Goal: Task Accomplishment & Management: Use online tool/utility

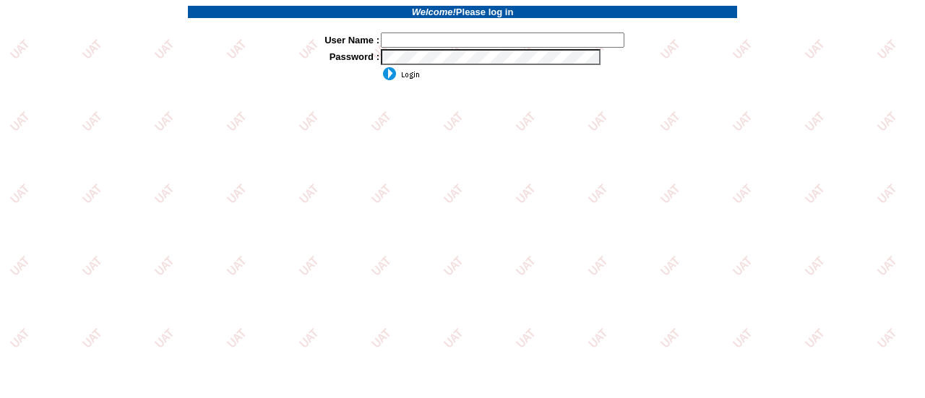
click at [401, 50] on td at bounding box center [558, 56] width 357 height 17
click at [444, 43] on input "text" at bounding box center [502, 40] width 243 height 15
type input "sdakes"
click at [399, 79] on input "image" at bounding box center [400, 73] width 39 height 14
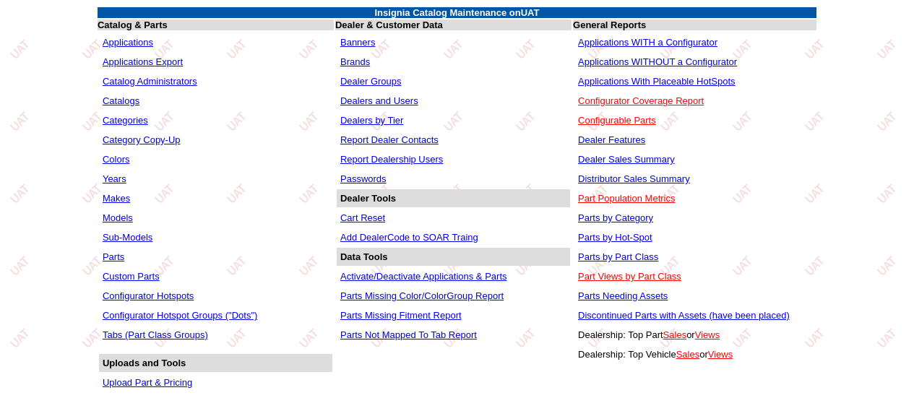
click at [606, 63] on link "Applications WITHOUT a Configurator" at bounding box center [657, 61] width 159 height 11
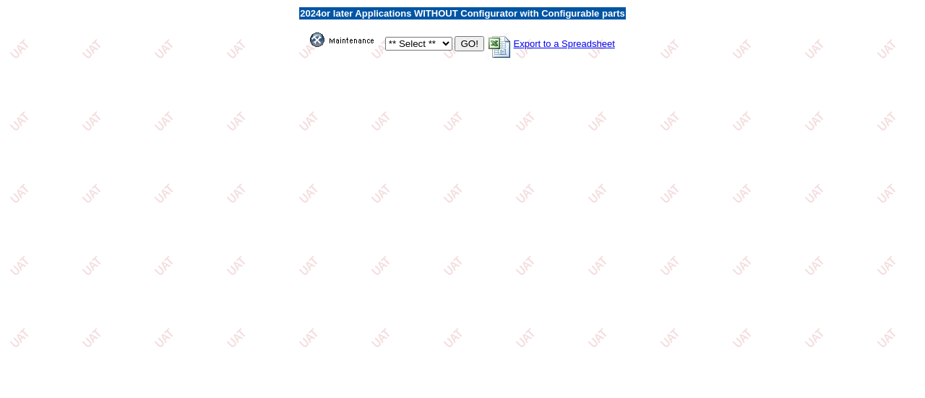
click at [444, 43] on select "** Select ** Acura Alfa Romeo Audi Bentley BMW DoubleTake [PERSON_NAME] Honda H…" at bounding box center [418, 44] width 67 height 14
select select "1"
click at [385, 38] on select "** Select ** Acura Alfa Romeo Audi Bentley BMW DoubleTake Ford GM Honda Hyundai…" at bounding box center [418, 44] width 67 height 14
click at [466, 44] on input "GO!" at bounding box center [468, 43] width 29 height 15
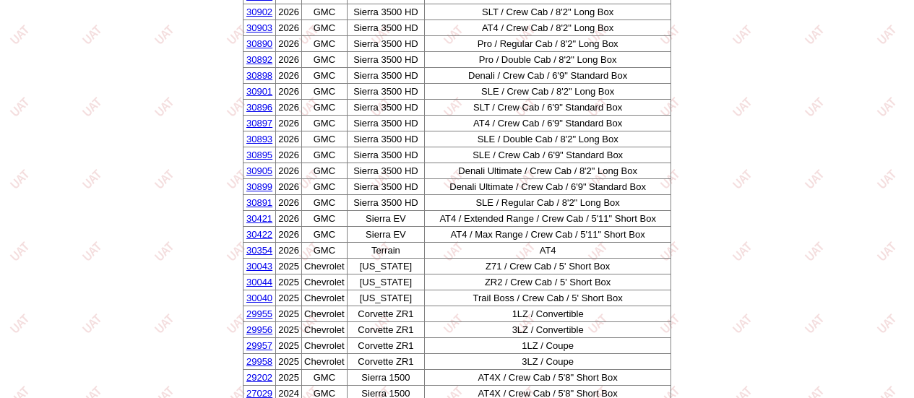
scroll to position [2324, 0]
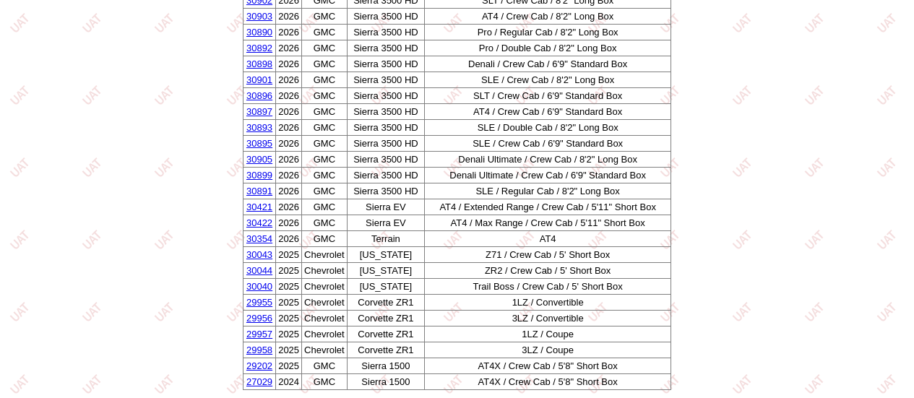
click at [255, 265] on link "30044" at bounding box center [259, 270] width 26 height 11
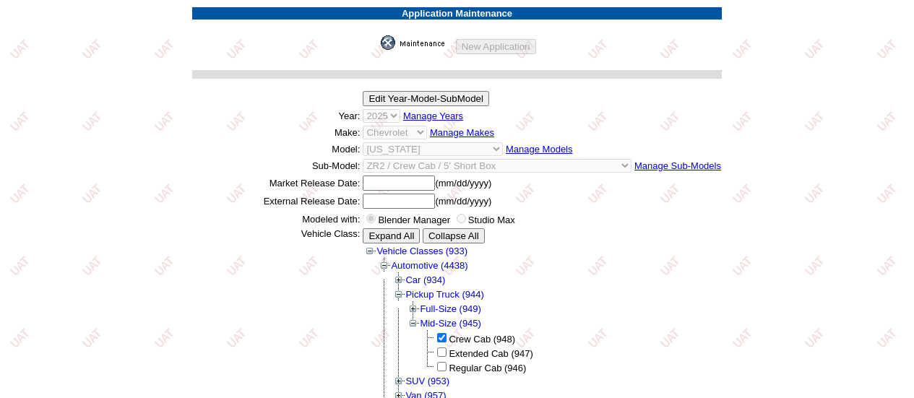
scroll to position [361, 0]
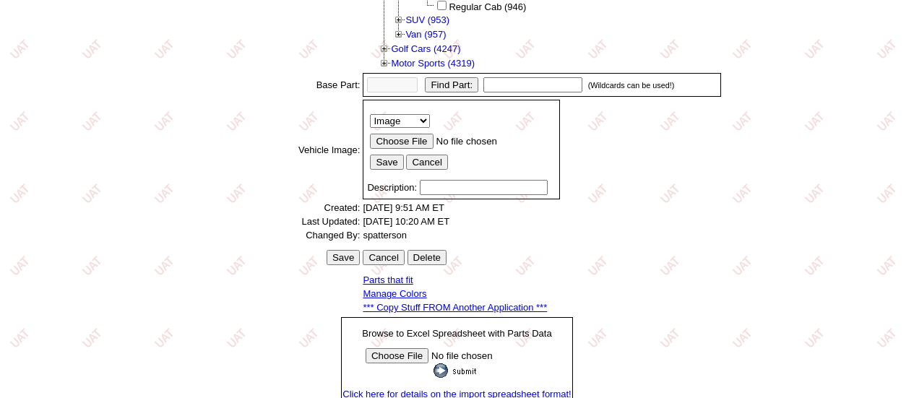
click at [417, 313] on link "*** Copy Stuff FROM Another Application ***" at bounding box center [455, 307] width 184 height 11
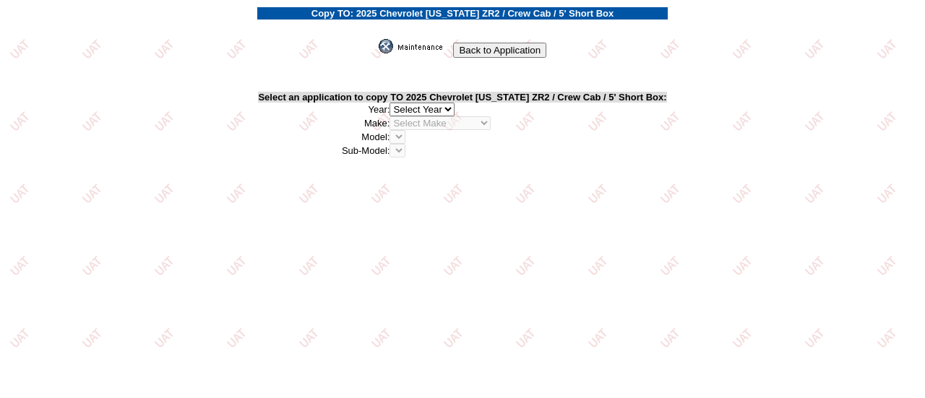
click at [454, 109] on select "2026 2025 2024 2023 2022 2021 2020 2019 2018 2017 2016 2015 2014 2013 2012 2011…" at bounding box center [421, 110] width 65 height 14
select select "42"
click at [397, 104] on select "2026 2025 2024 2023 2022 2021 2020 2019 2018 2017 2016 2015 2014 2013 2012 2011…" at bounding box center [421, 110] width 65 height 14
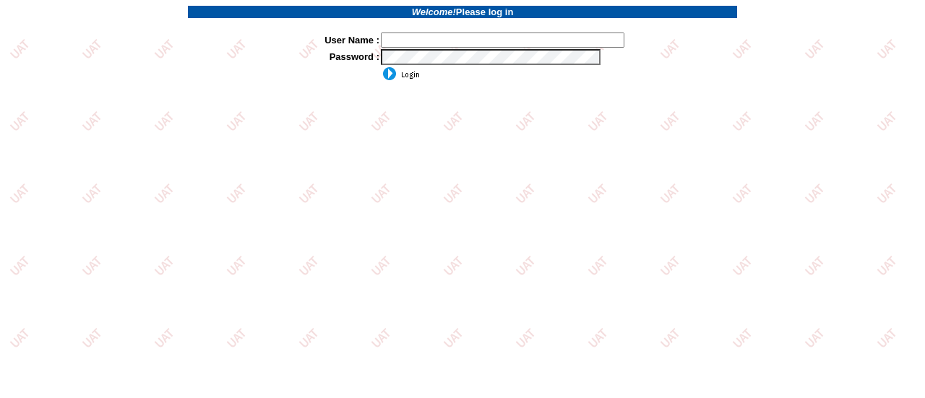
click at [472, 39] on input "text" at bounding box center [502, 40] width 243 height 15
type input "sdakes"
click at [403, 75] on input "image" at bounding box center [400, 73] width 39 height 14
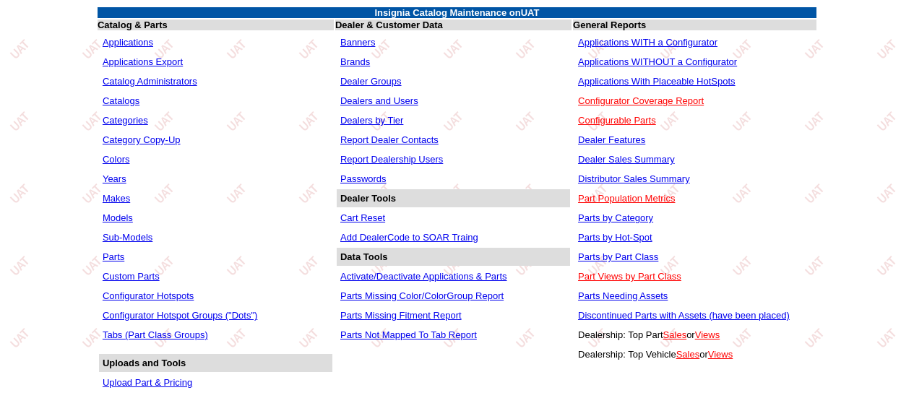
click at [647, 61] on link "Applications WITHOUT a Configurator" at bounding box center [657, 61] width 159 height 11
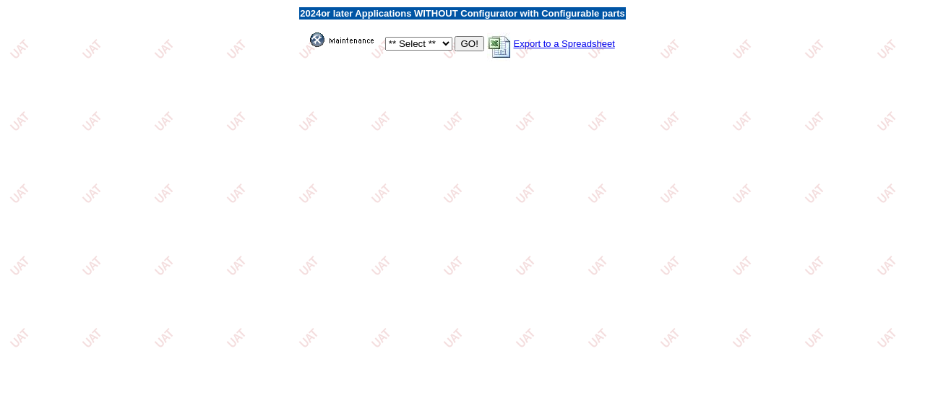
click at [444, 43] on select "** Select ** Acura Alfa Romeo Audi Bentley BMW DoubleTake Ford GM Honda Hyundai…" at bounding box center [418, 44] width 67 height 14
select select "1"
click at [385, 38] on select "** Select ** Acura Alfa Romeo Audi Bentley BMW DoubleTake Ford GM Honda Hyundai…" at bounding box center [418, 44] width 67 height 14
click at [465, 47] on input "GO!" at bounding box center [468, 43] width 29 height 15
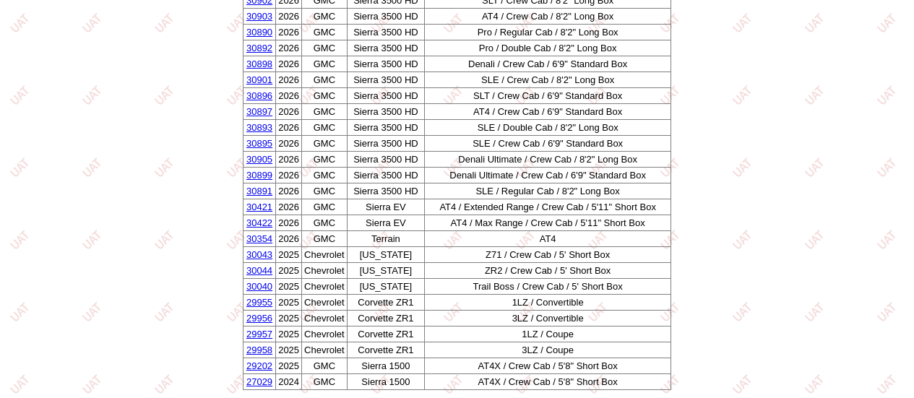
scroll to position [2324, 0]
click at [261, 267] on link "30044" at bounding box center [259, 270] width 26 height 11
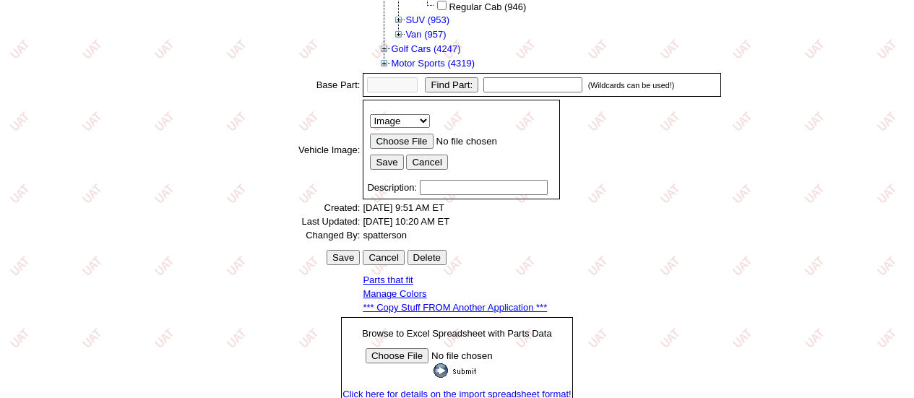
scroll to position [501, 0]
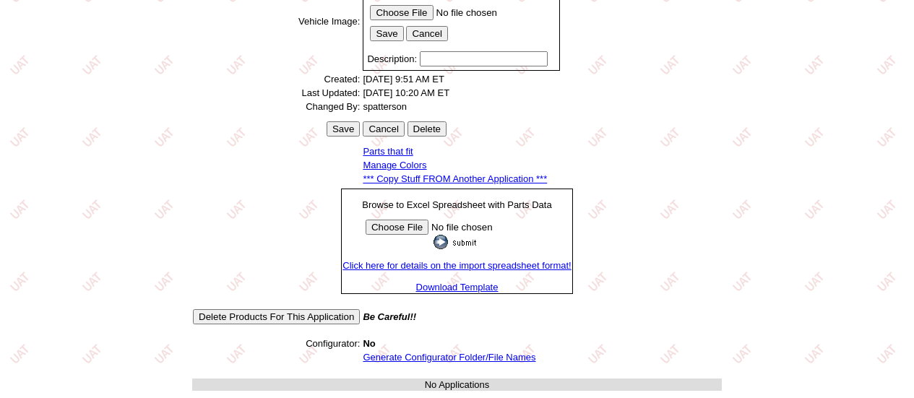
click at [472, 173] on link "*** Copy Stuff FROM Another Application ***" at bounding box center [455, 178] width 184 height 11
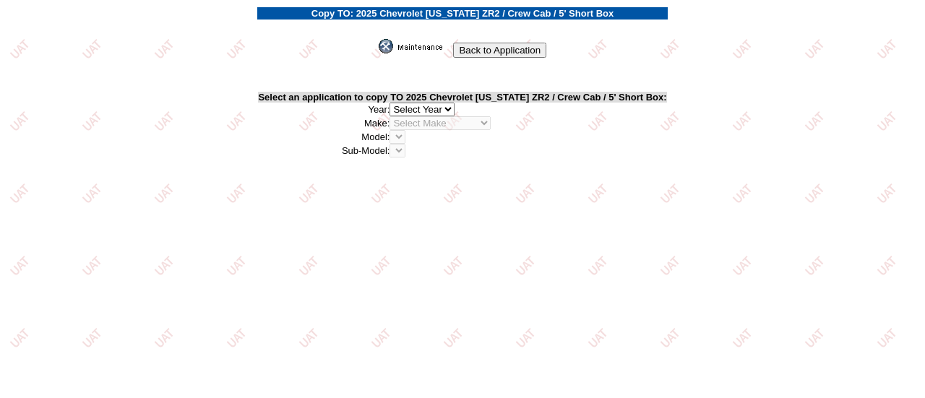
click at [454, 107] on select "2026 2025 2024 2023 2022 2021 2020 2019 2018 2017 2016 2015 2014 2013 2012 2011…" at bounding box center [421, 110] width 65 height 14
select select "42"
click at [397, 104] on select "2026 2025 2024 2023 2022 2021 2020 2019 2018 2017 2016 2015 2014 2013 2012 2011…" at bounding box center [421, 110] width 65 height 14
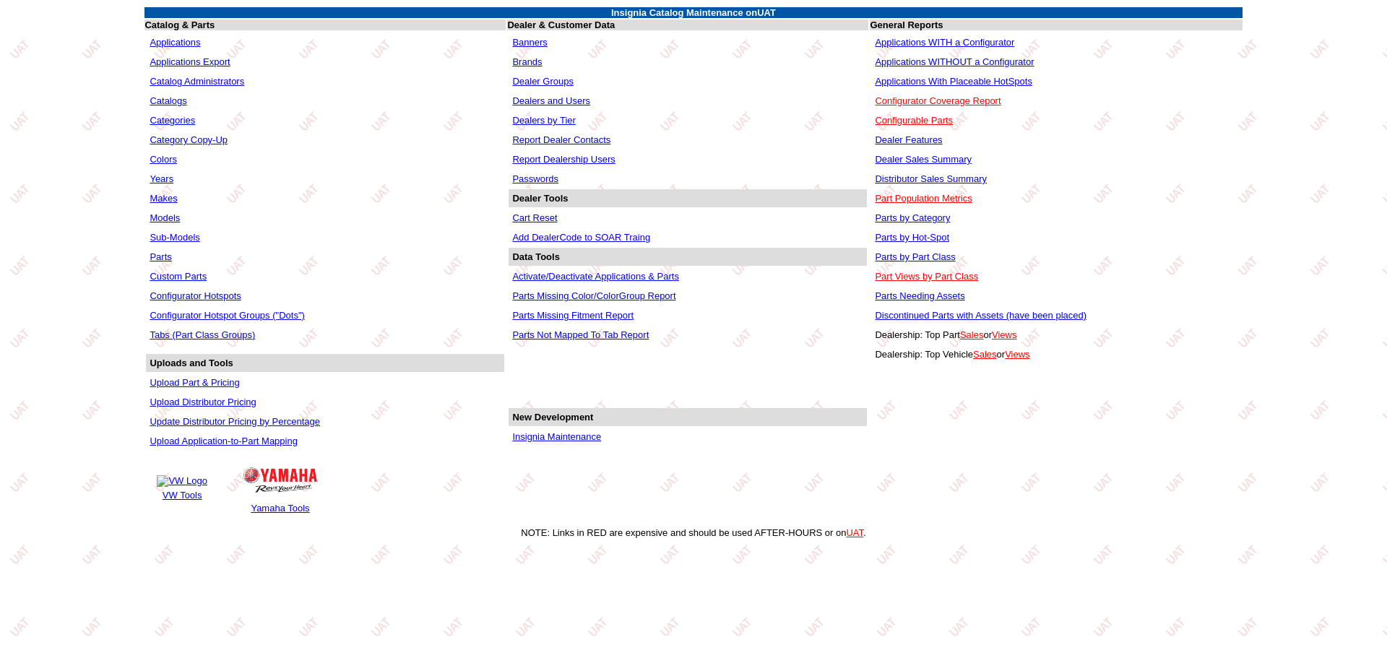
click at [968, 59] on link "Applications WITHOUT a Configurator" at bounding box center [954, 61] width 159 height 11
click at [964, 40] on link "Applications WITH a Configurator" at bounding box center [944, 42] width 139 height 11
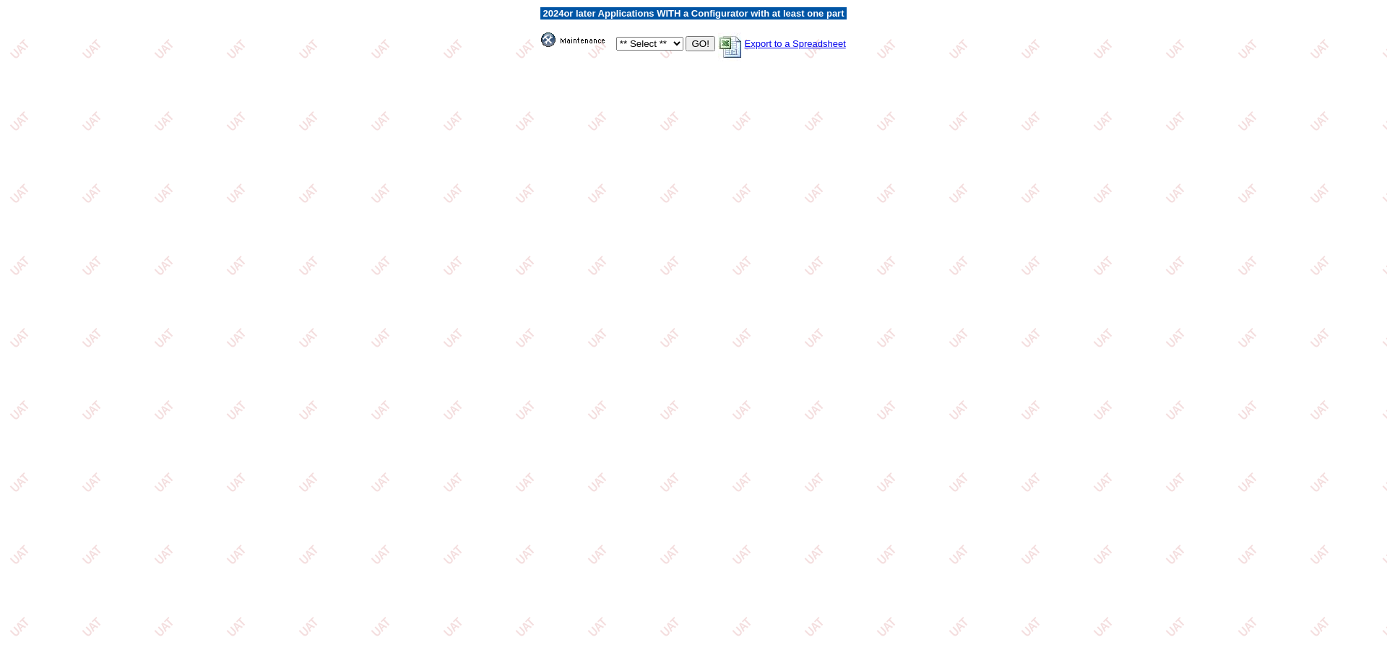
click at [655, 43] on select "** Select ** Acura Alfa Romeo Audi Bentley BMW DoubleTake [PERSON_NAME] Honda H…" at bounding box center [649, 44] width 67 height 14
select select "1"
click at [616, 37] on select "** Select ** Acura Alfa Romeo Audi Bentley BMW DoubleTake [PERSON_NAME] Honda H…" at bounding box center [649, 44] width 67 height 14
click at [697, 45] on input "GO!" at bounding box center [699, 43] width 29 height 15
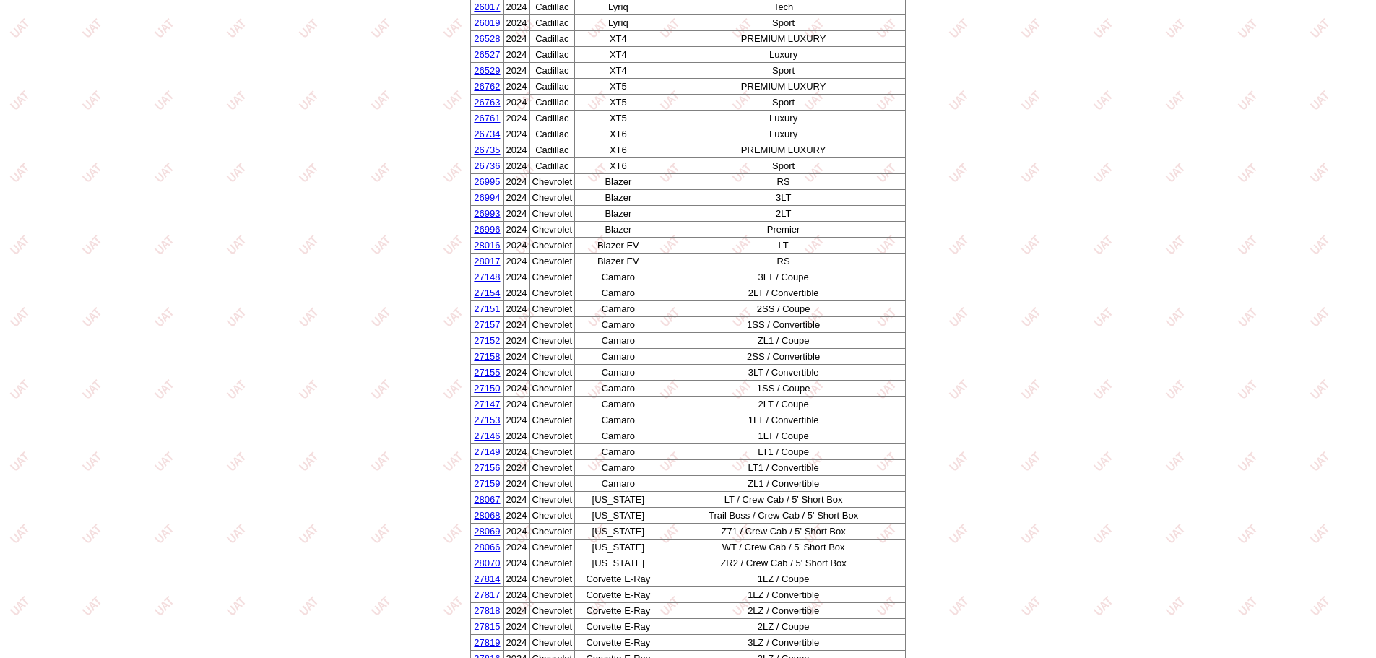
scroll to position [5345, 0]
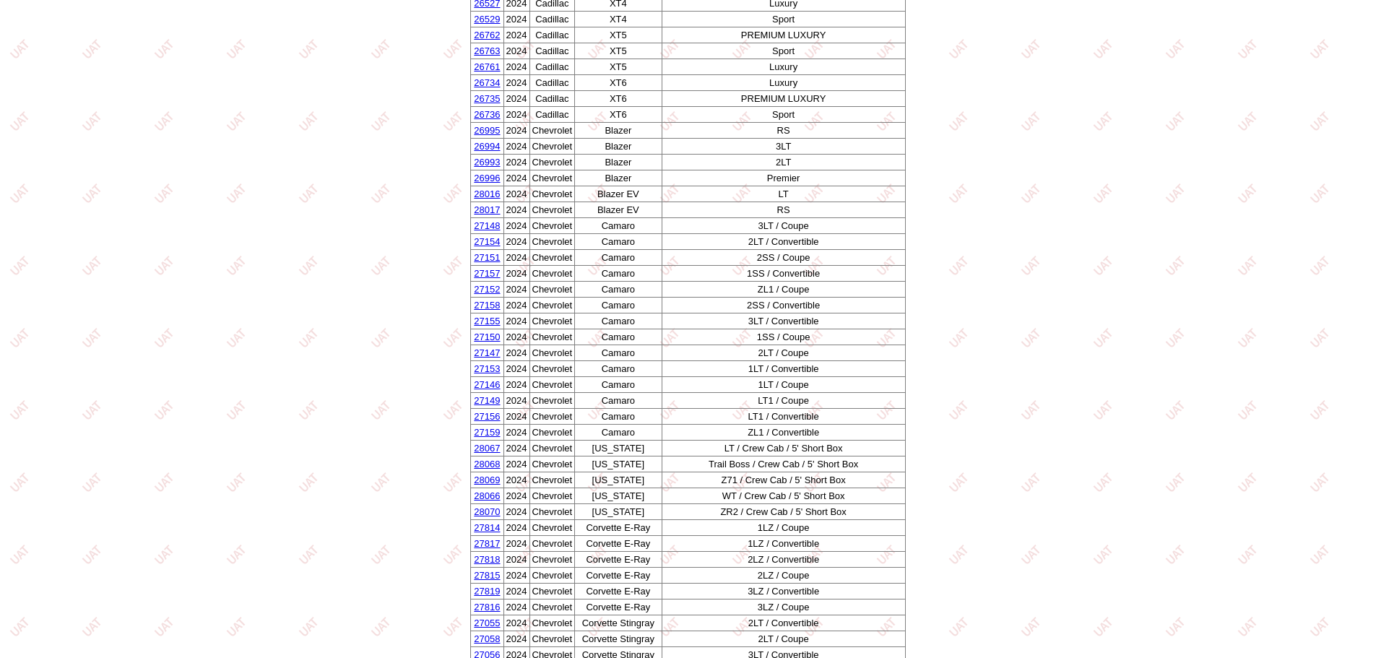
click at [486, 512] on link "28070" at bounding box center [487, 511] width 26 height 11
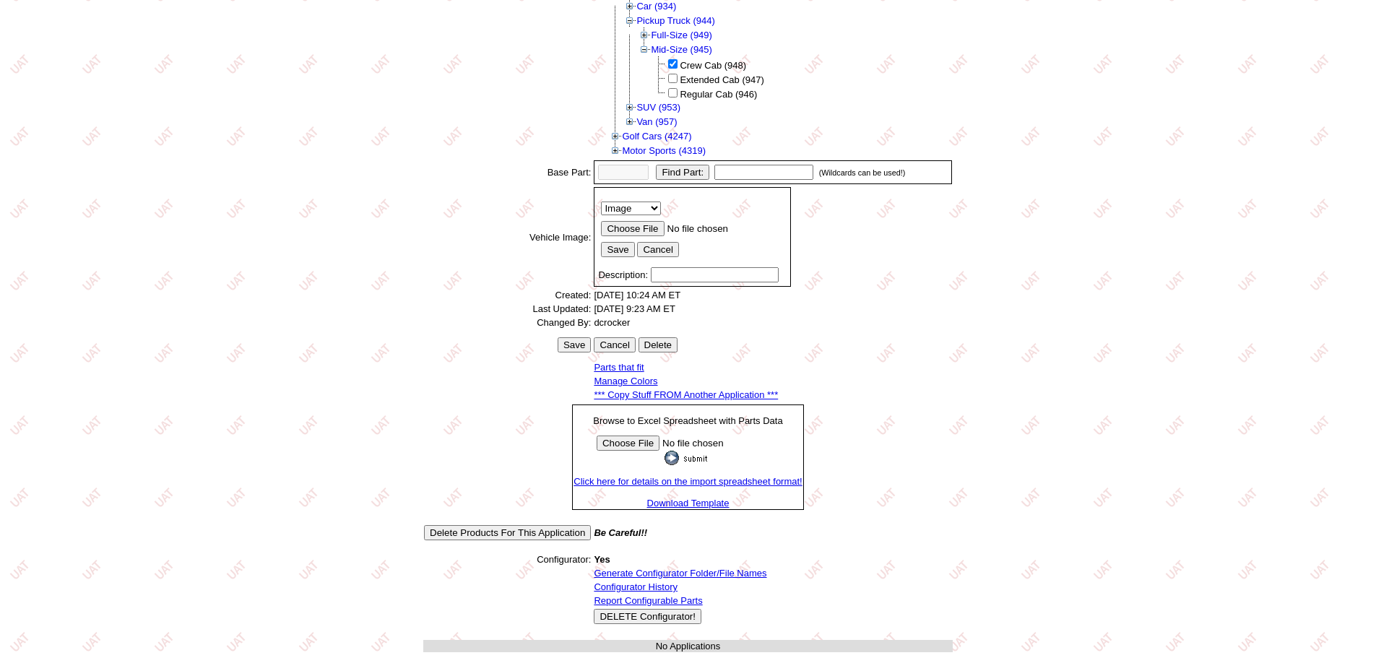
scroll to position [275, 0]
click at [663, 584] on link "Configurator History" at bounding box center [636, 585] width 84 height 11
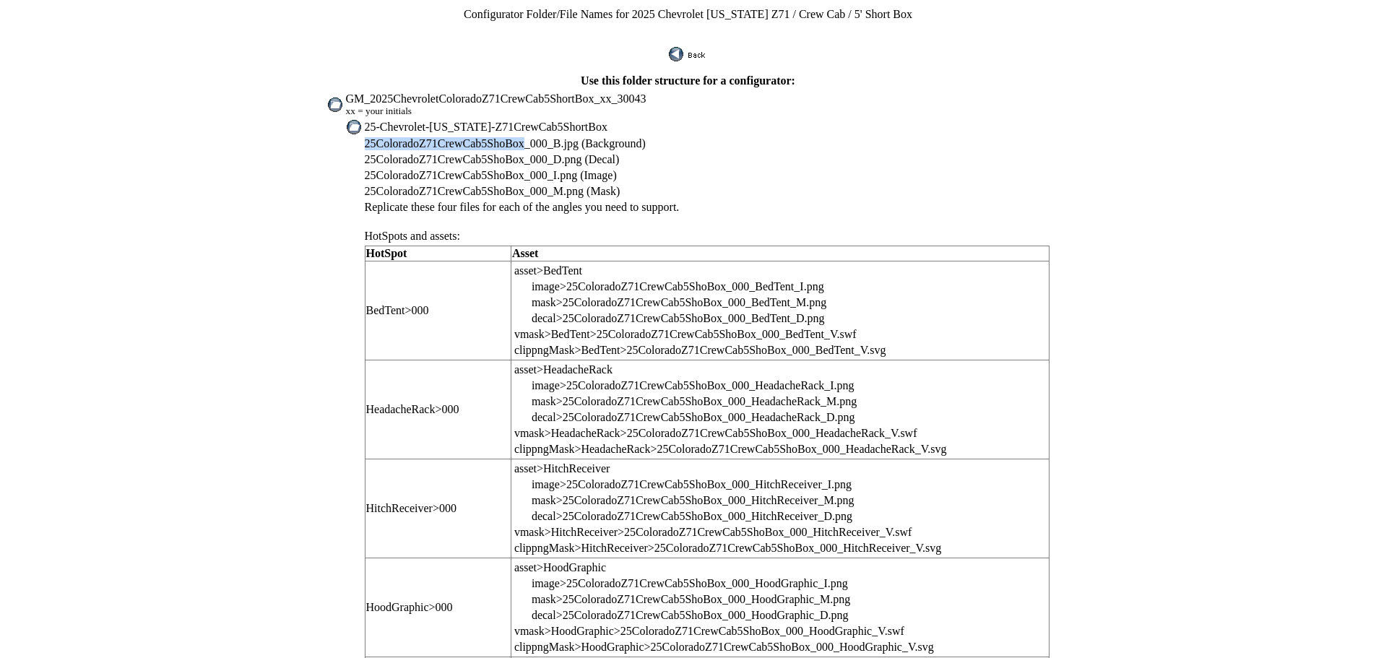
click at [702, 52] on img at bounding box center [688, 54] width 39 height 14
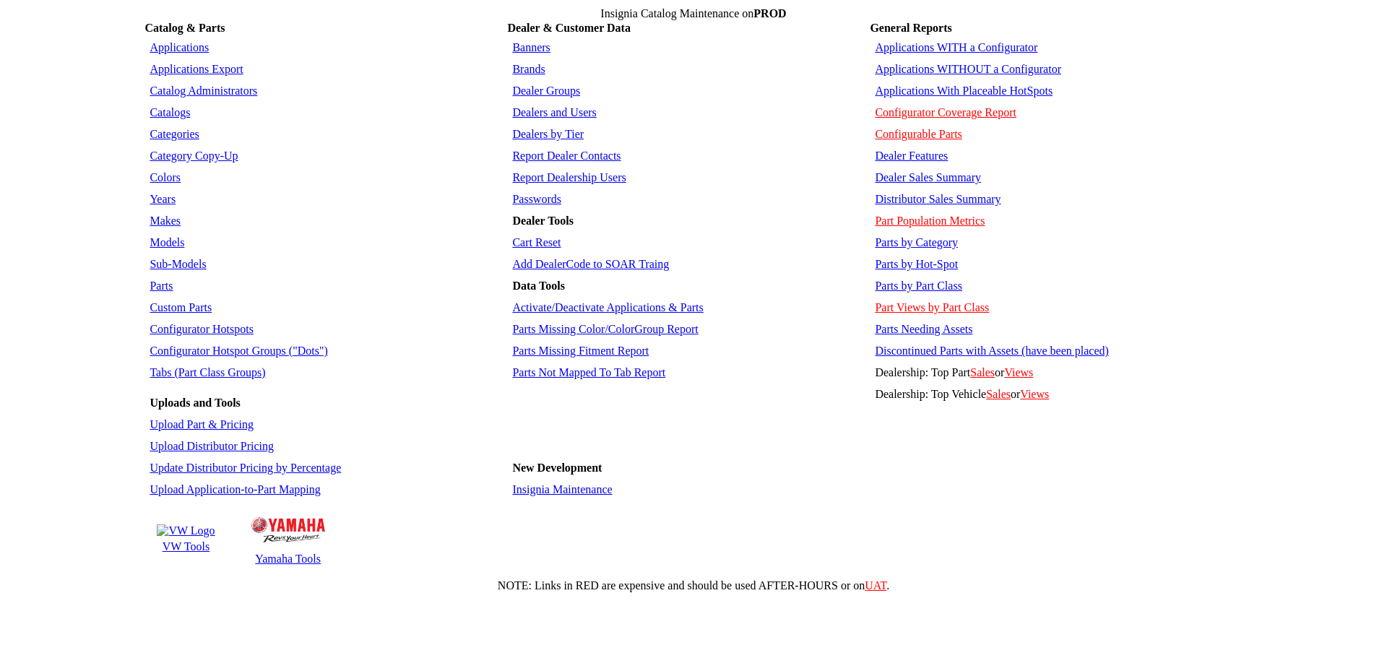
click at [163, 280] on link "Parts" at bounding box center [161, 286] width 23 height 12
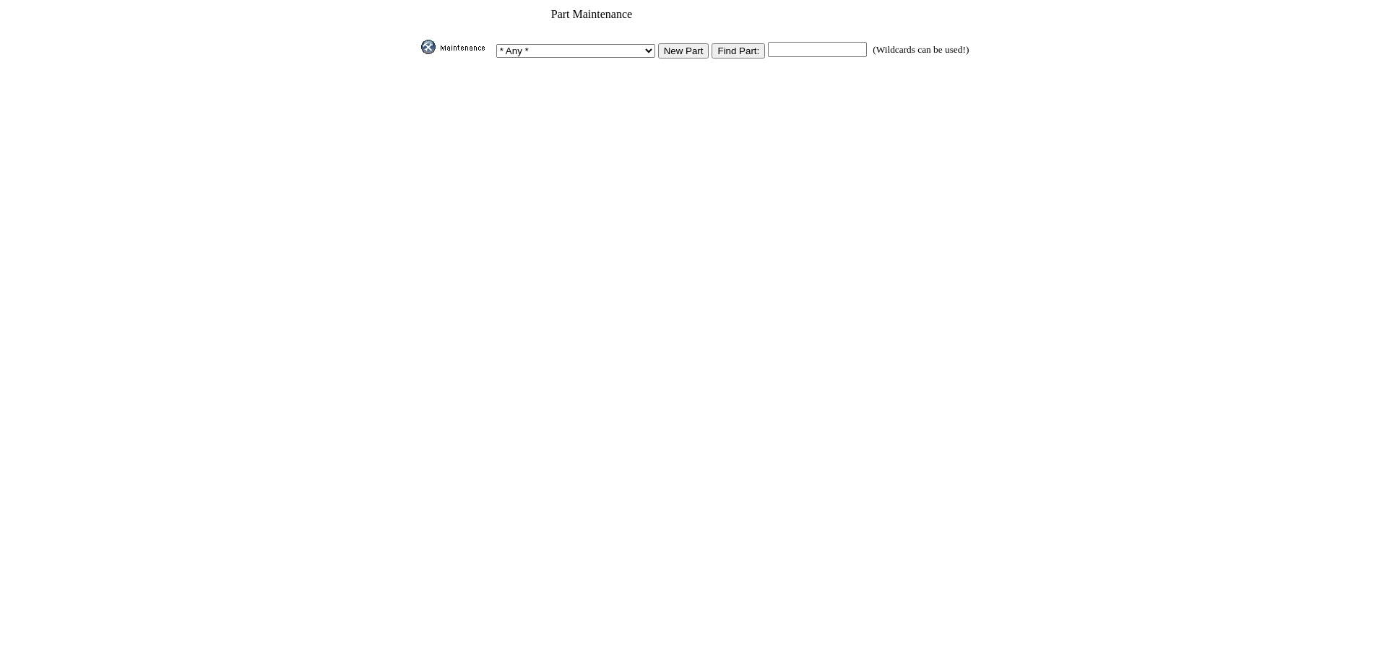
click at [768, 42] on input "text" at bounding box center [817, 49] width 99 height 15
paste input "84513876"
type input "84513876"
click at [719, 48] on input "Find Part:" at bounding box center [737, 50] width 53 height 15
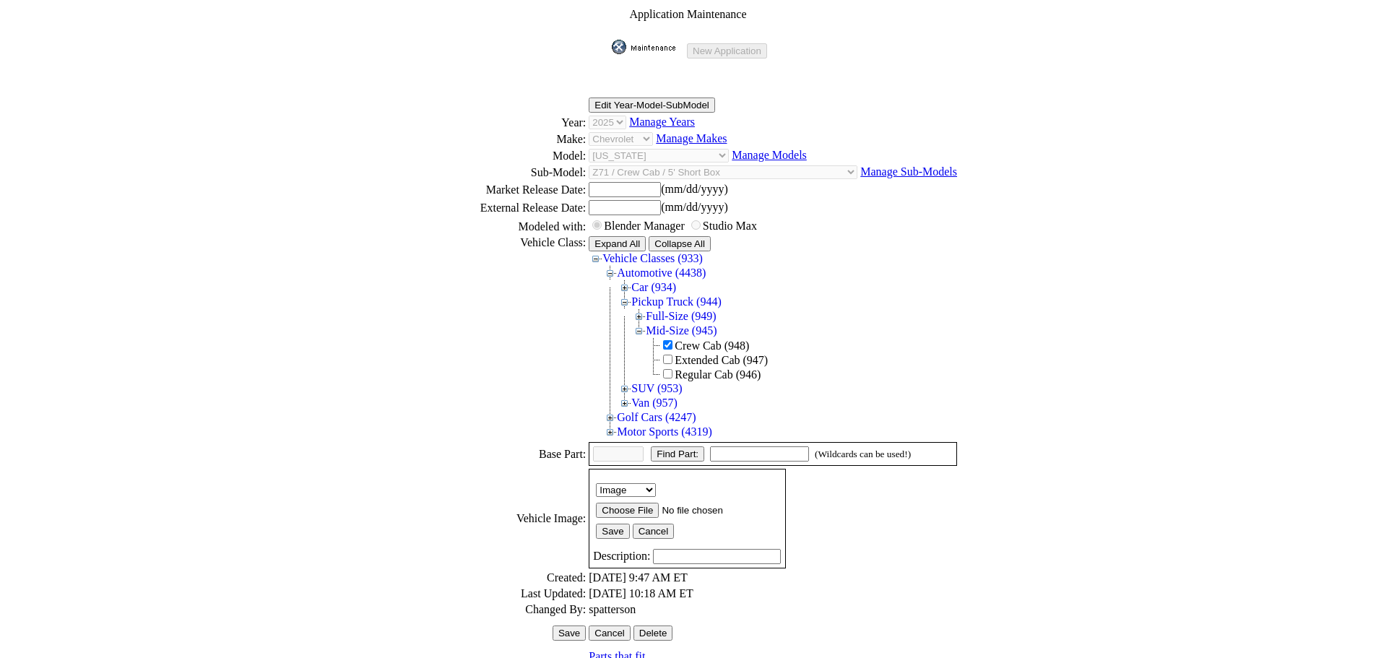
click at [648, 43] on img at bounding box center [648, 47] width 72 height 14
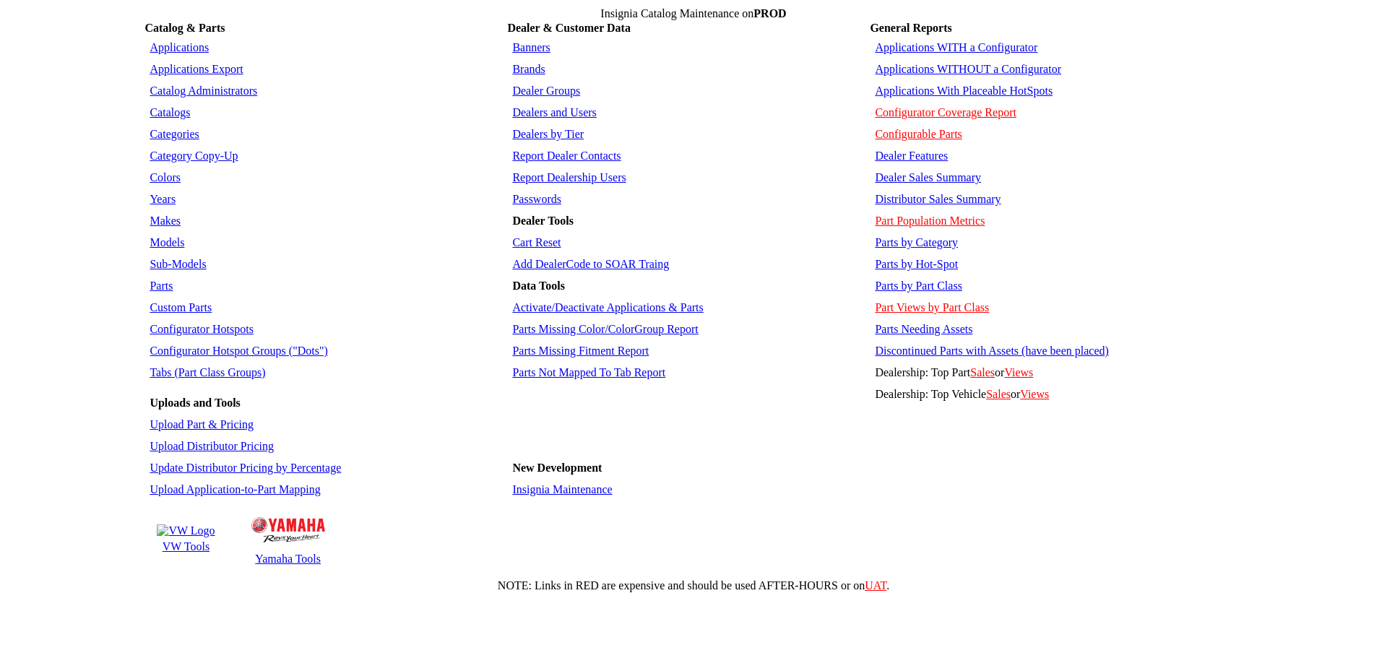
click at [174, 41] on link "Applications" at bounding box center [179, 47] width 59 height 12
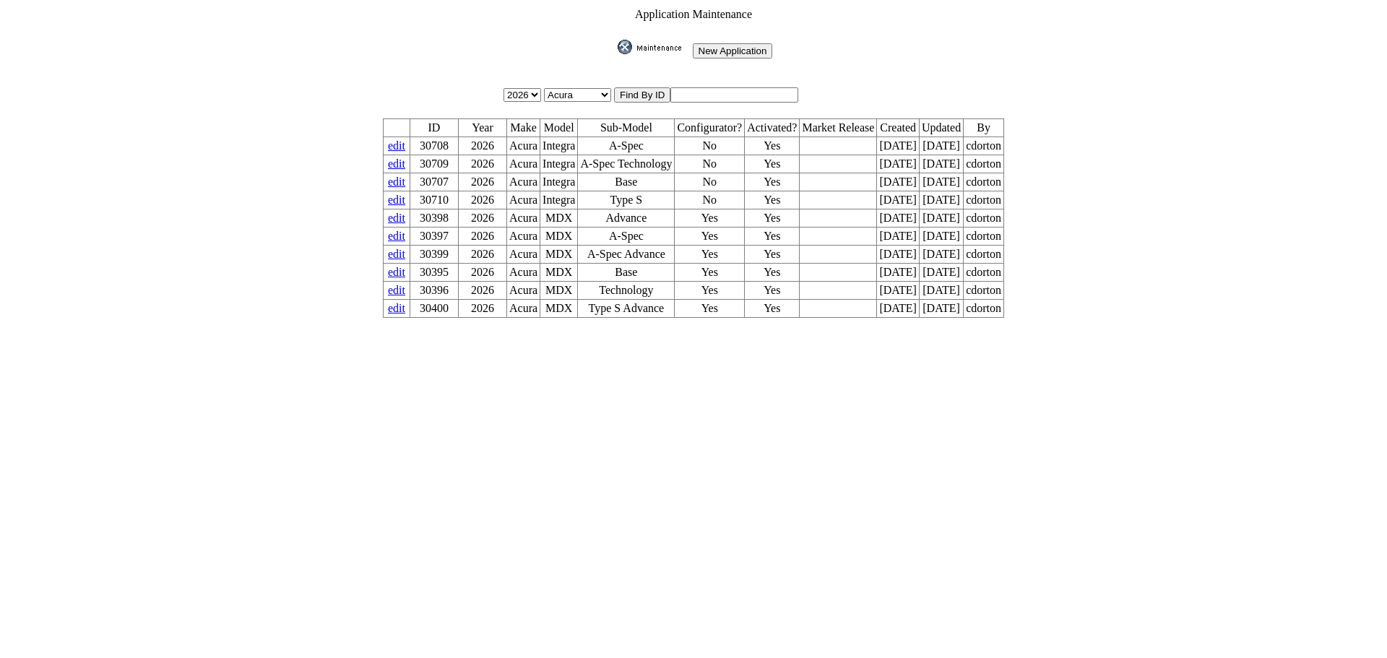
click at [714, 87] on input "text" at bounding box center [734, 94] width 128 height 15
type input "28819"
click at [615, 54] on input "image" at bounding box center [615, 54] width 0 height 0
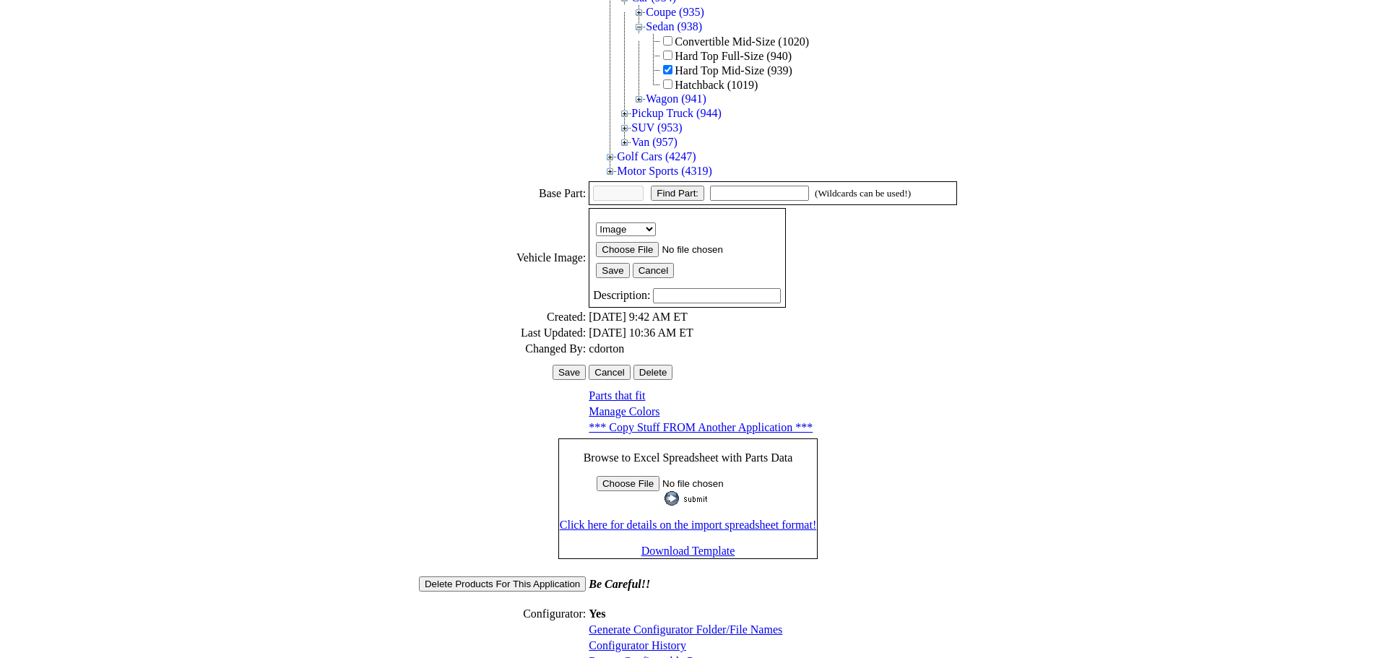
scroll to position [290, 0]
click at [627, 639] on link "Configurator History" at bounding box center [638, 645] width 98 height 12
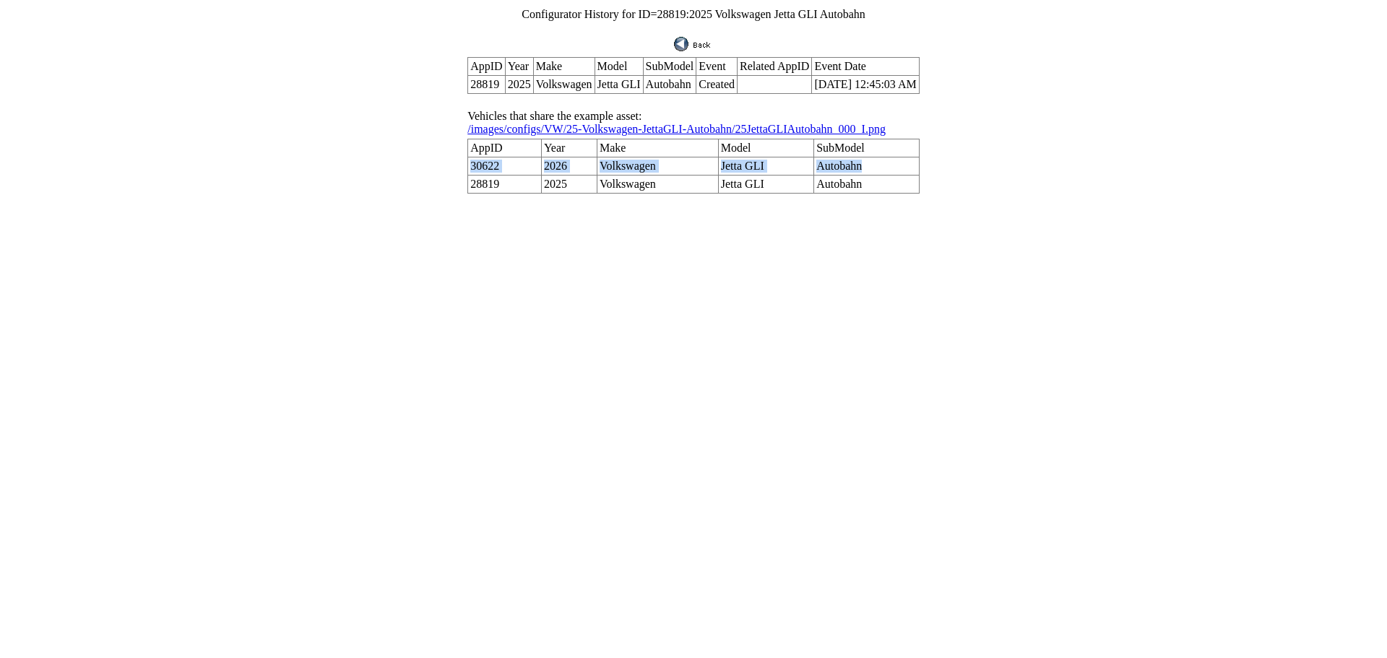
drag, startPoint x: 865, startPoint y: 145, endPoint x: 488, endPoint y: 144, distance: 377.1
click at [488, 157] on tr "30622 2026 Volkswagen Jetta GLI Autobahn" at bounding box center [693, 166] width 451 height 18
copy tr "30622 2026 Volkswagen Jetta GLI Autobahn"
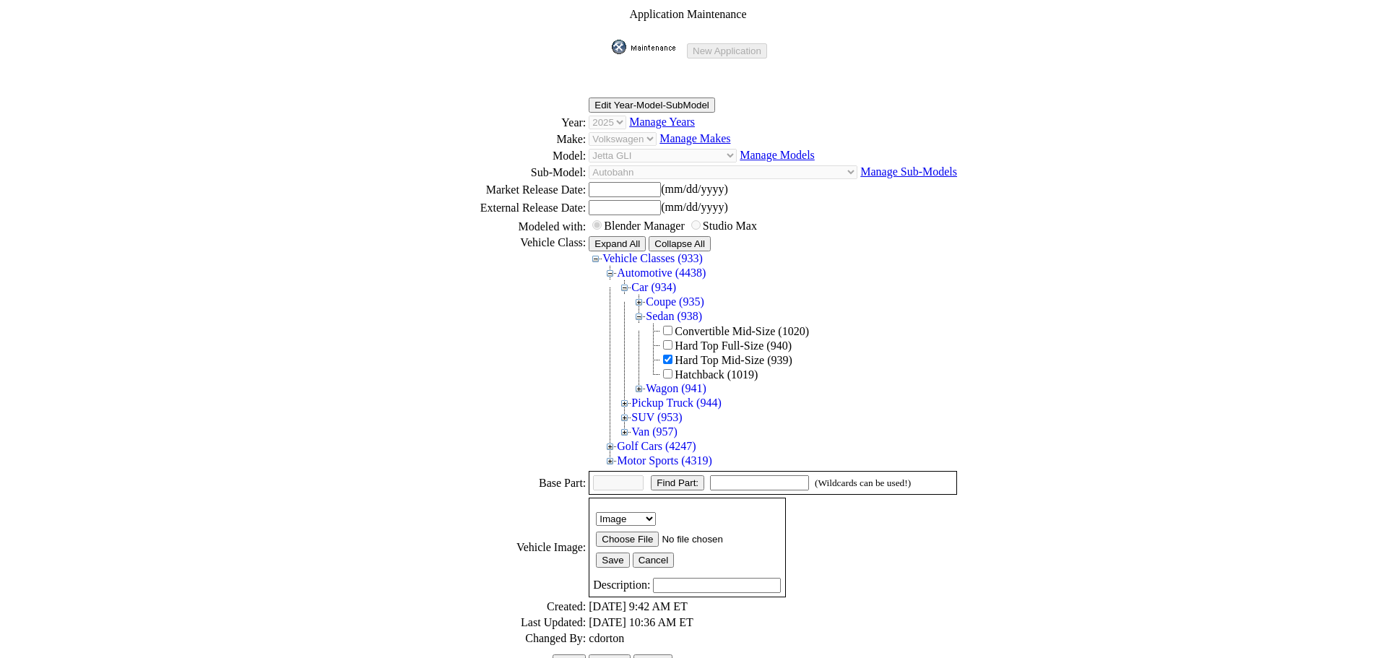
scroll to position [290, 0]
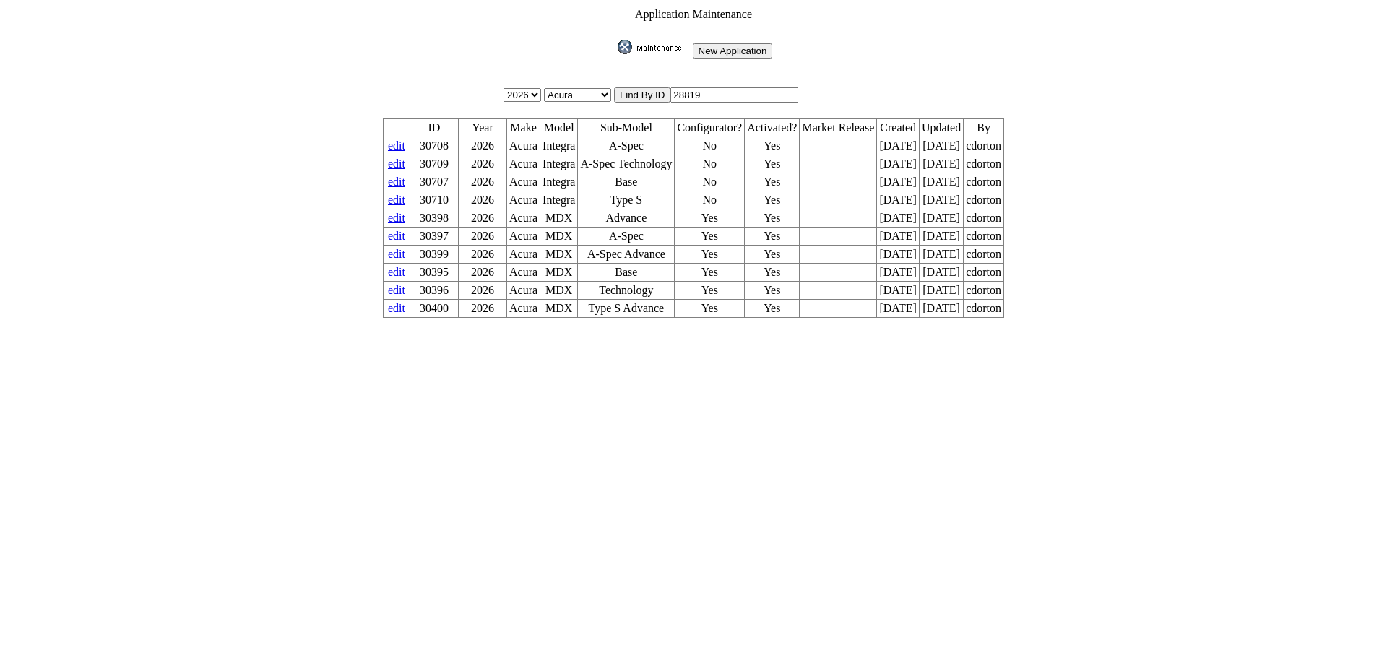
drag, startPoint x: 731, startPoint y: 94, endPoint x: 286, endPoint y: 84, distance: 445.1
click at [351, 78] on form "Application Maintenance New Application 2026 2025 2024 2023 2022 2021 2020 2019…" at bounding box center [693, 163] width 1375 height 314
type input "28820"
click at [615, 54] on input "image" at bounding box center [615, 54] width 0 height 0
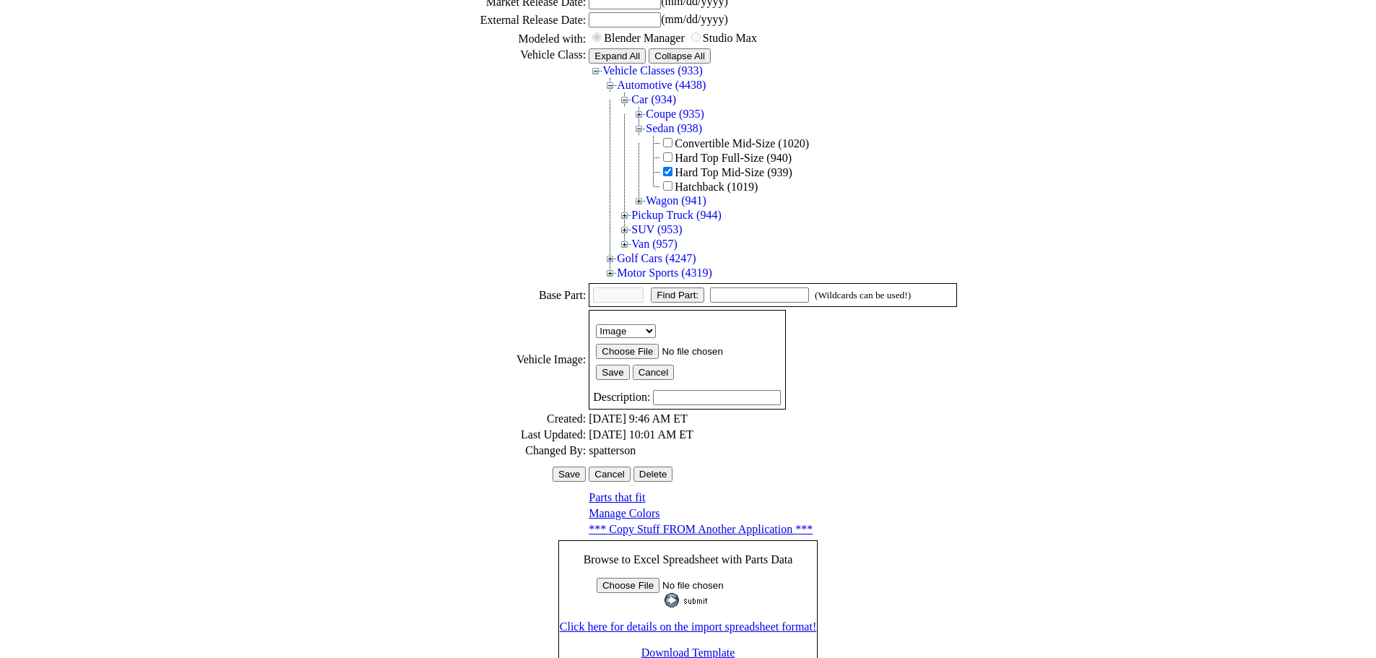
scroll to position [290, 0]
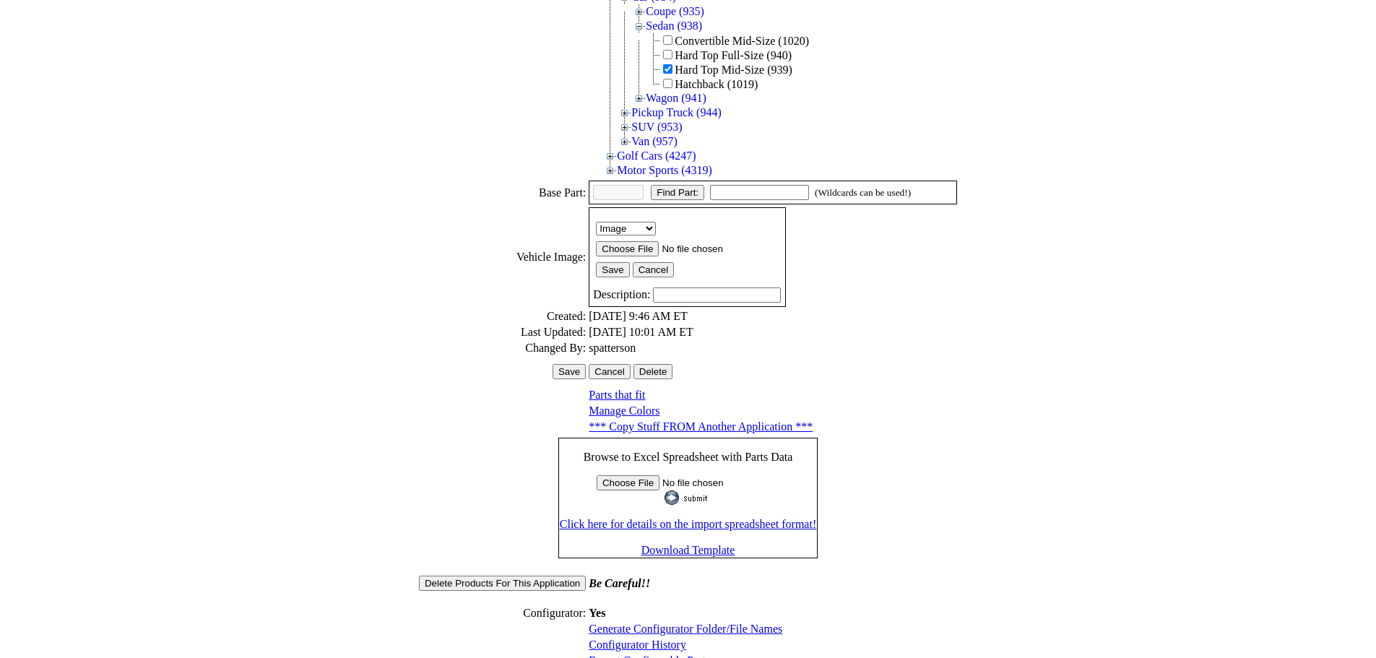
click at [648, 639] on link "Configurator History" at bounding box center [638, 645] width 98 height 12
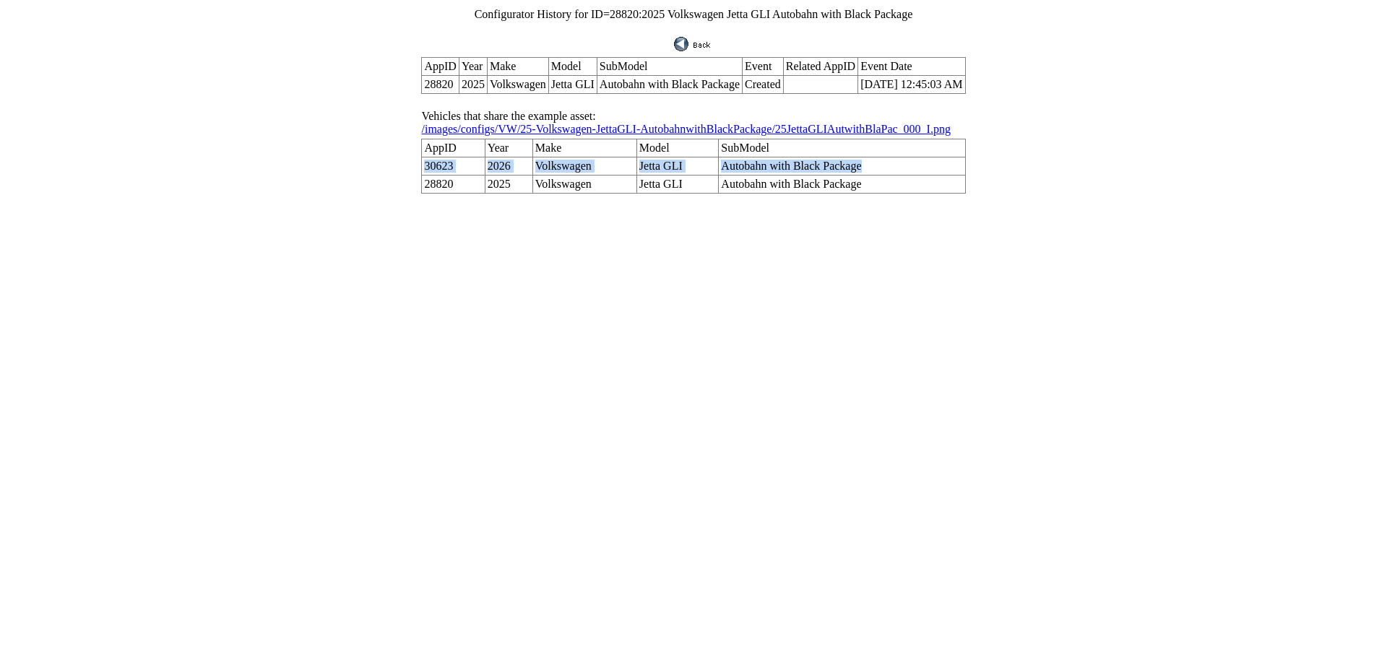
drag, startPoint x: 854, startPoint y: 148, endPoint x: 446, endPoint y: 144, distance: 407.4
click at [446, 157] on tr "30623 2026 Volkswagen Jetta GLI Autobahn with Black Package" at bounding box center [693, 166] width 543 height 18
copy tr "30623 2026 Volkswagen Jetta GLI Autobahn with Black Package"
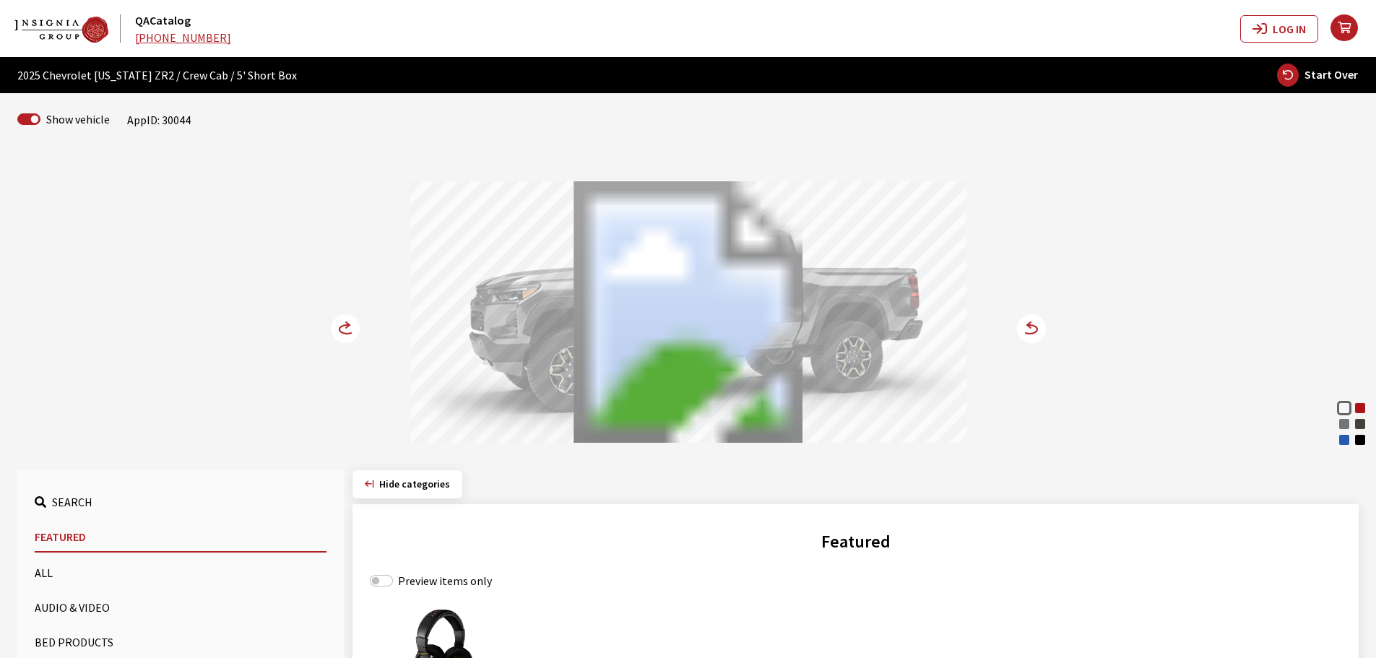
click at [342, 327] on circle at bounding box center [345, 328] width 29 height 29
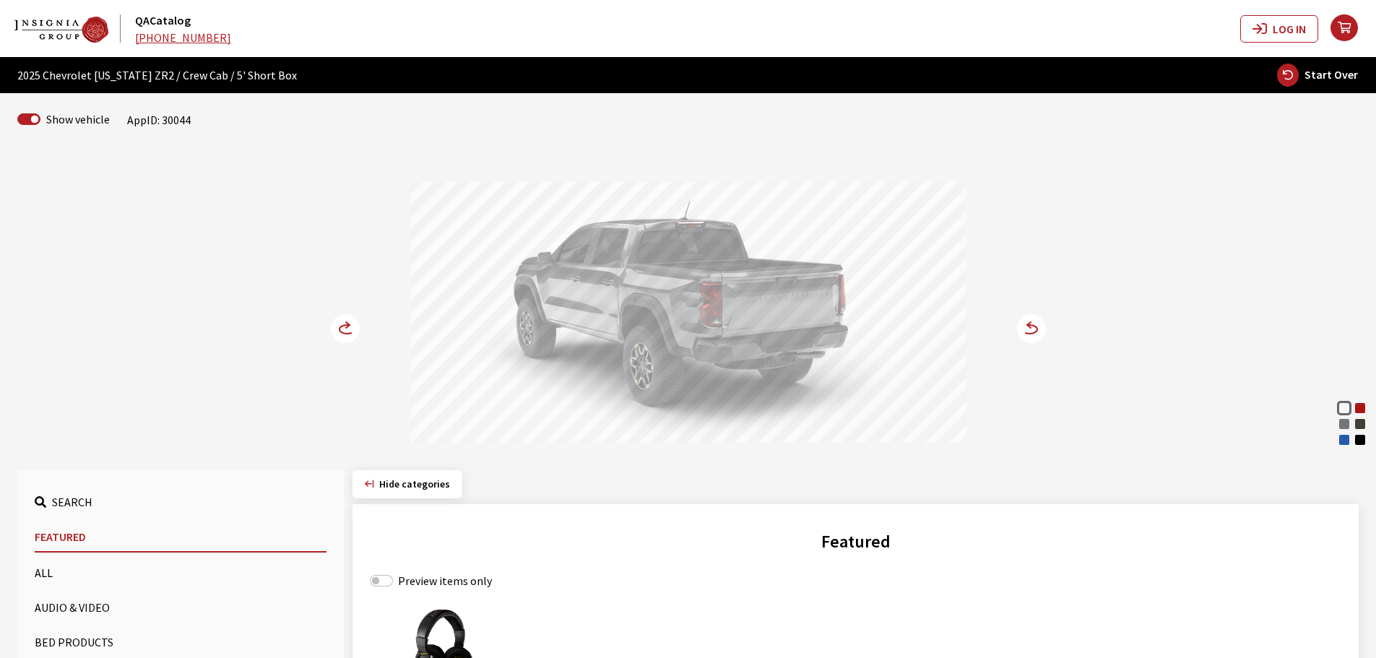
click at [342, 327] on circle at bounding box center [345, 328] width 29 height 29
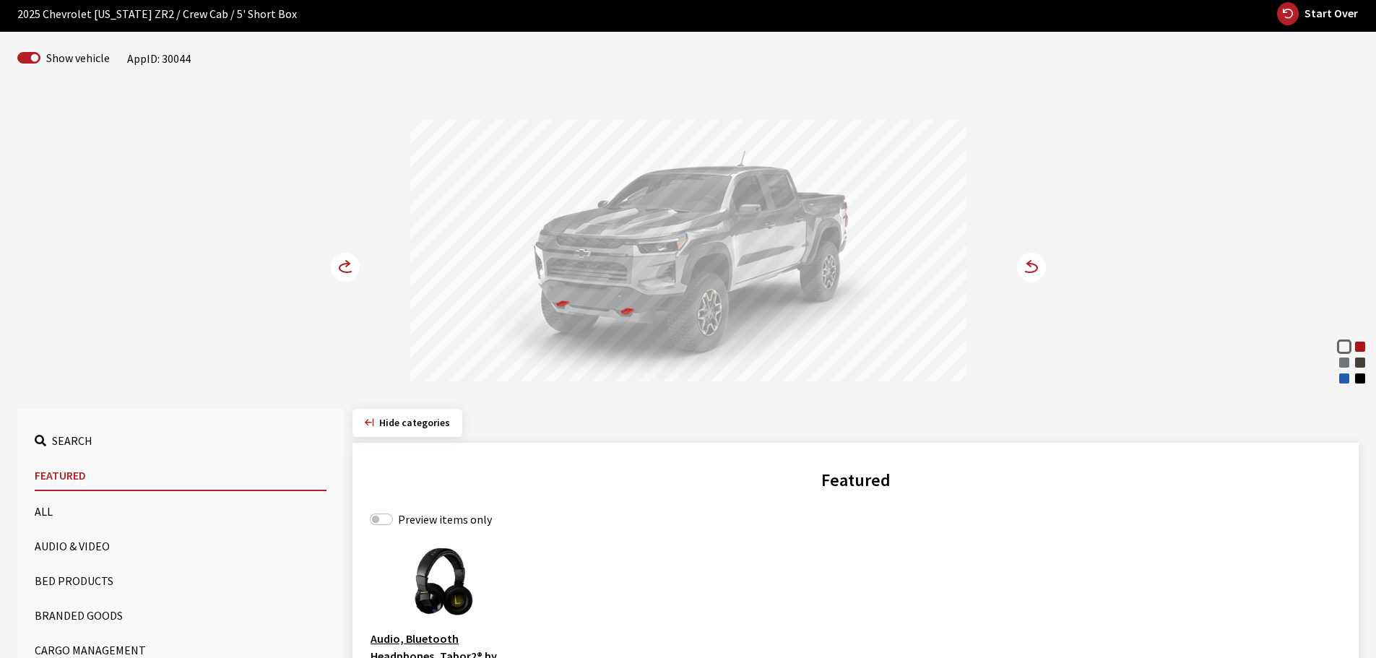
scroll to position [217, 0]
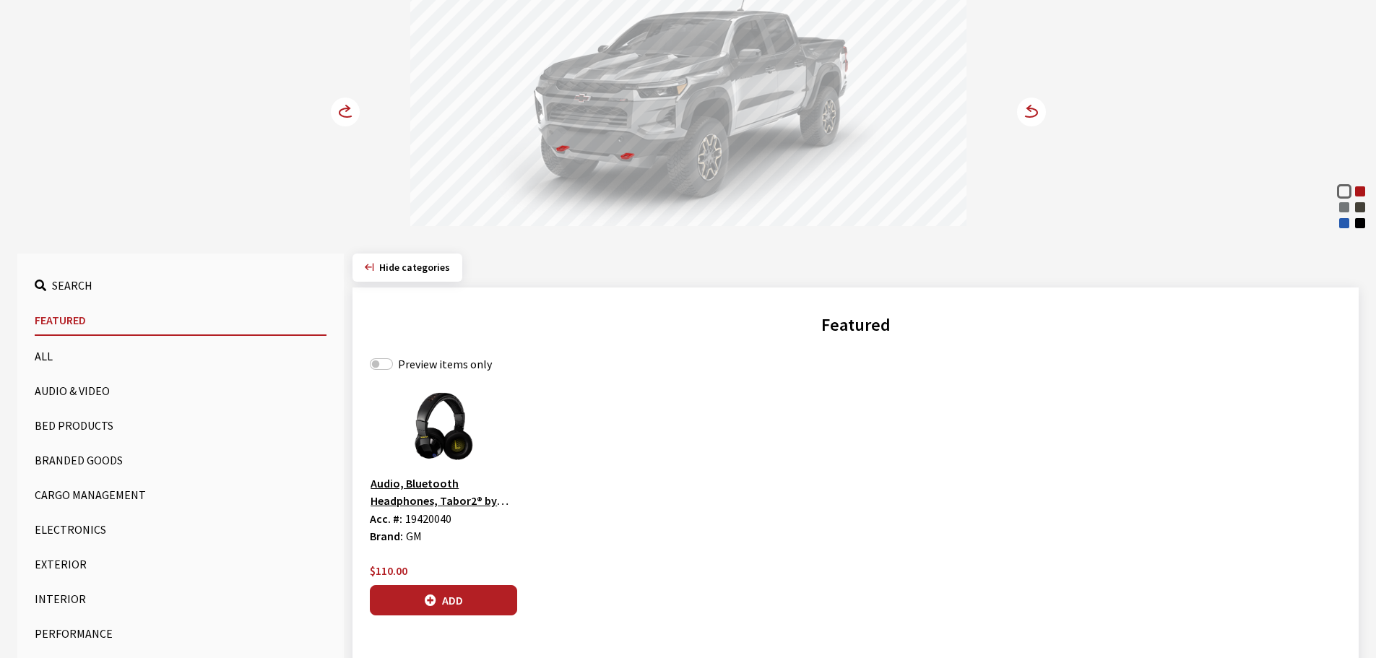
click at [69, 566] on button "Exterior" at bounding box center [181, 564] width 292 height 29
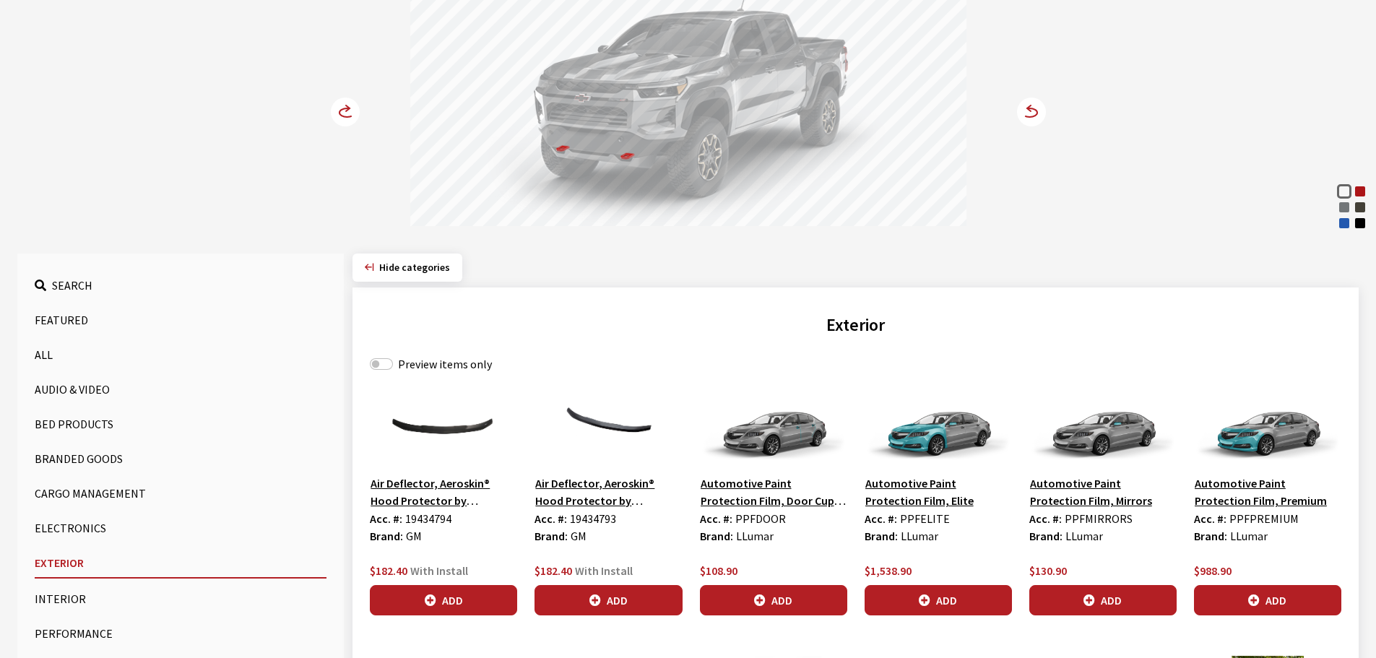
click at [386, 371] on div "Preview items only" at bounding box center [856, 363] width 972 height 17
click at [386, 369] on input "Preview items only" at bounding box center [381, 364] width 23 height 12
checkbox input "true"
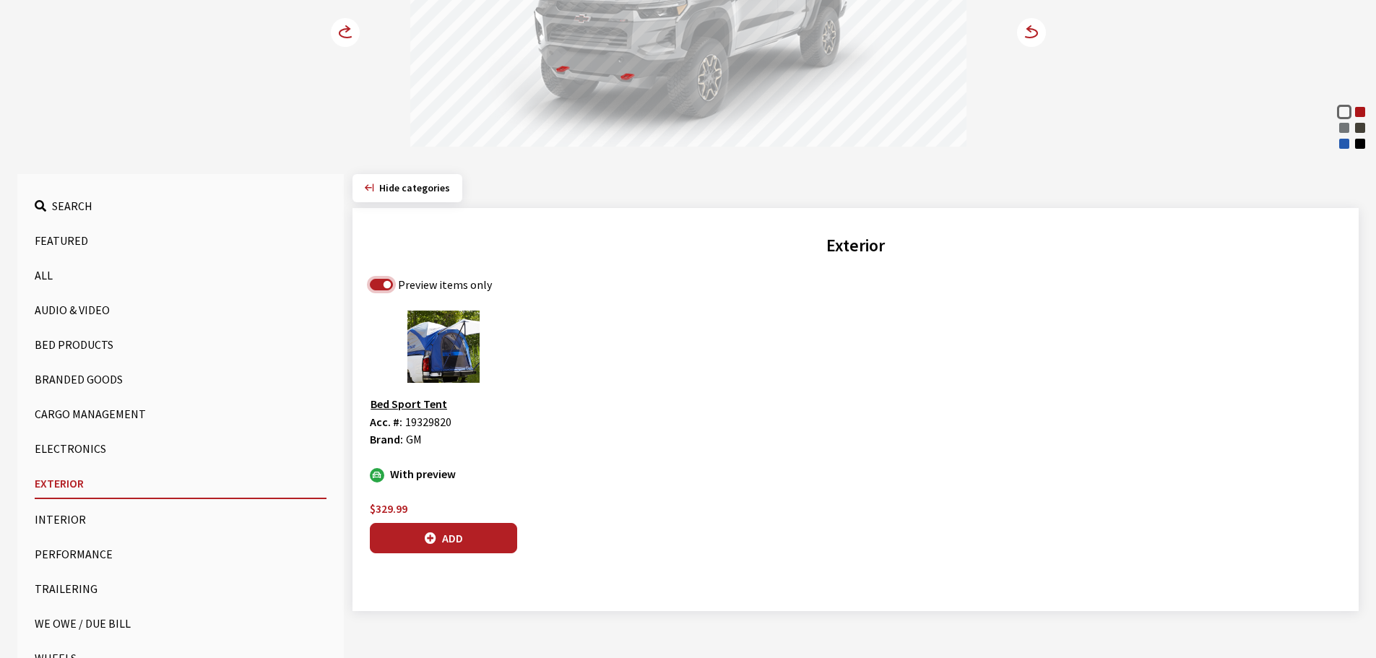
scroll to position [302, 0]
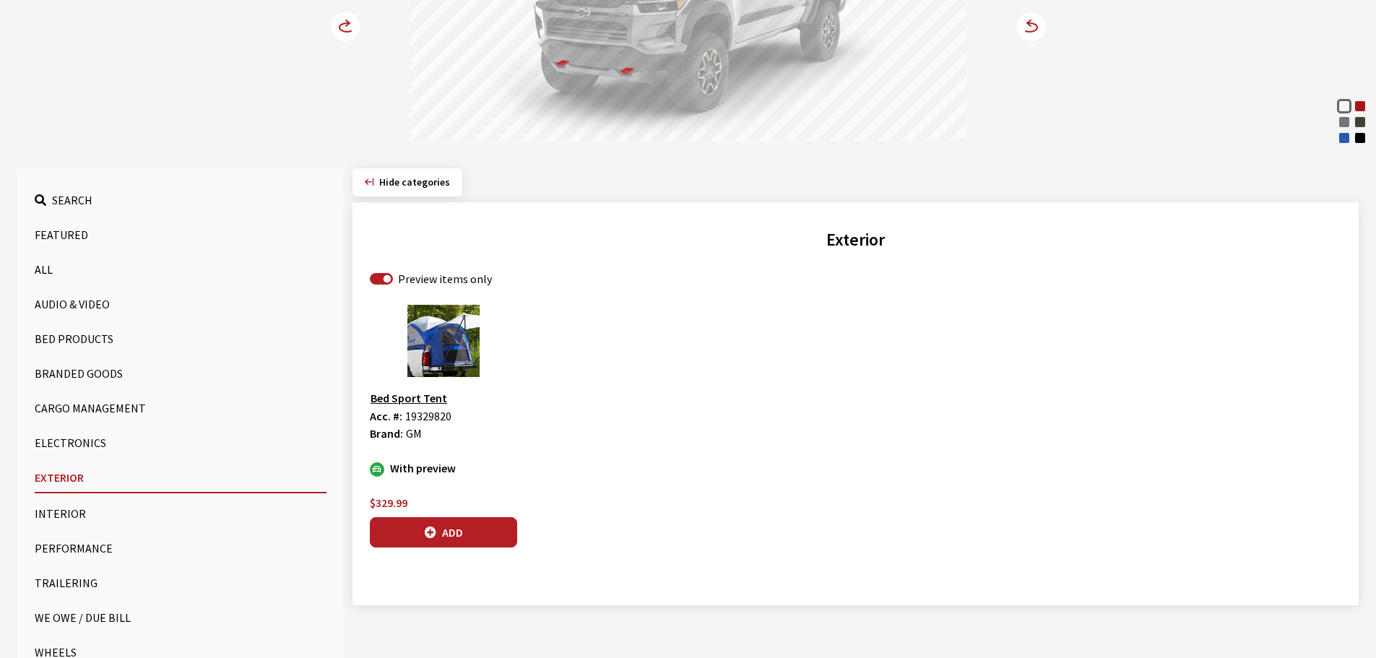
click at [79, 578] on button "Trailering" at bounding box center [181, 582] width 292 height 29
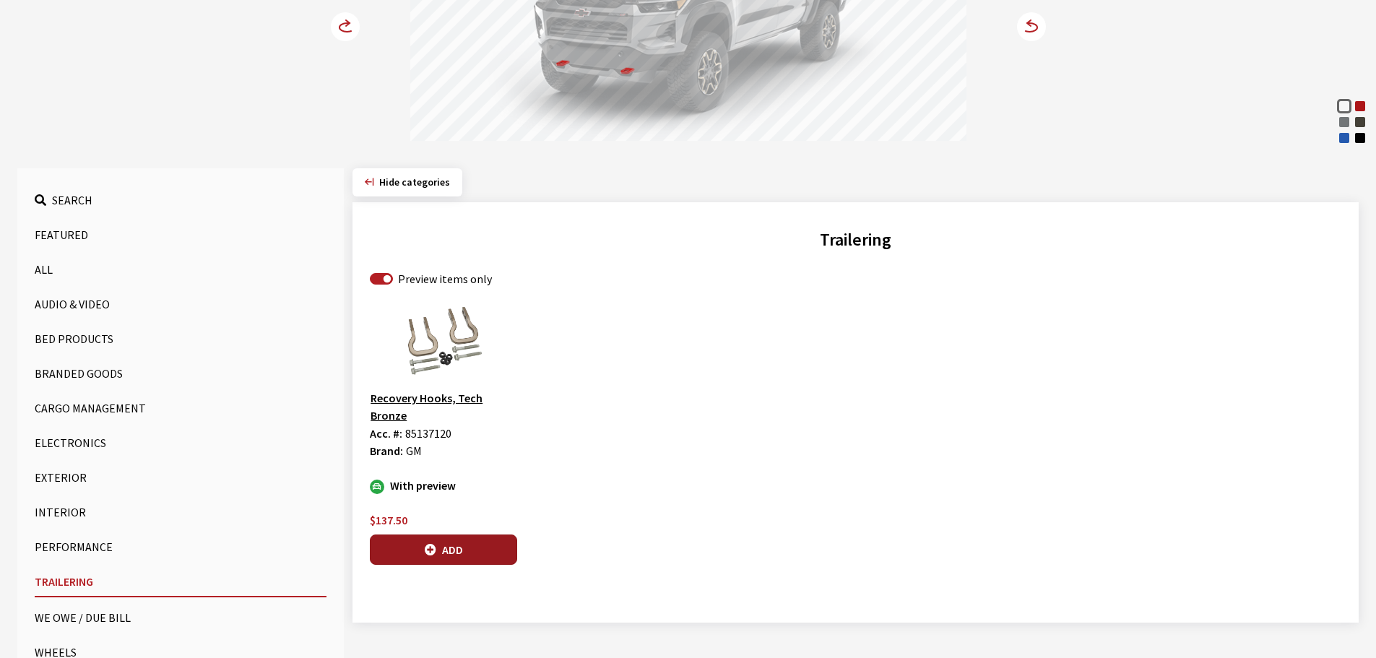
click at [472, 535] on button "Add" at bounding box center [443, 550] width 147 height 30
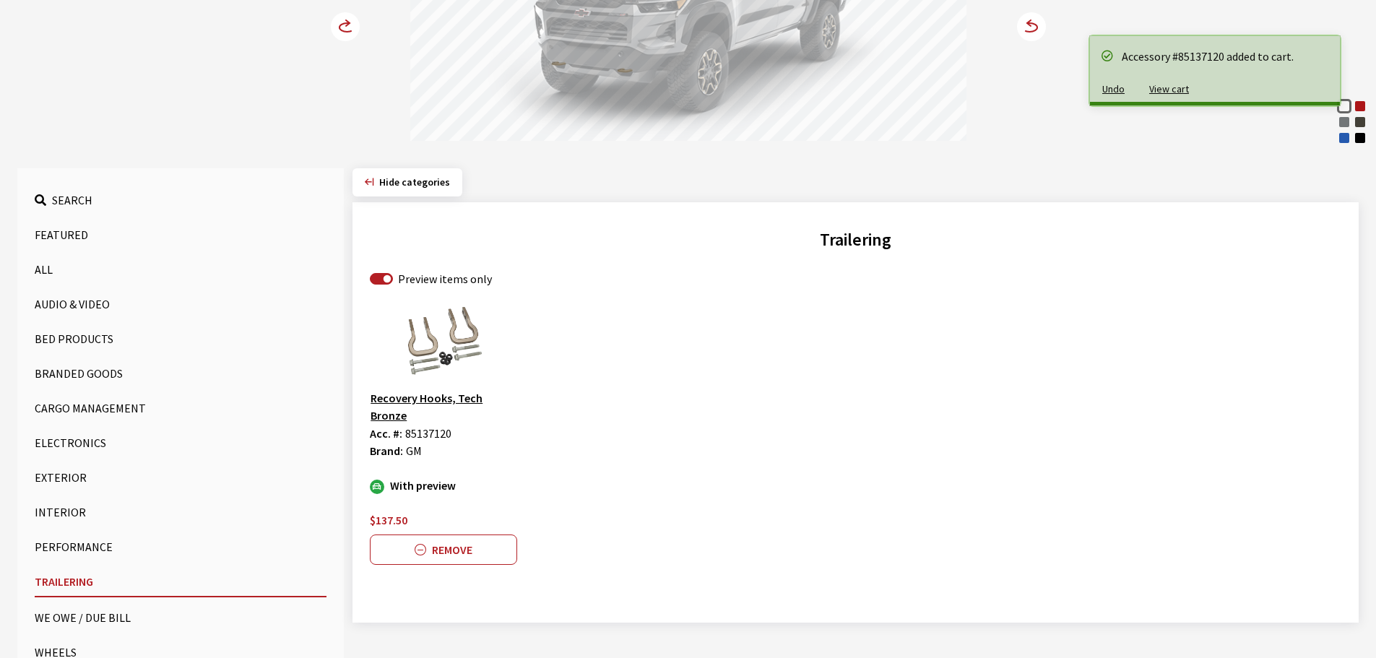
click at [334, 22] on circle at bounding box center [345, 26] width 29 height 29
